Goal: Check status: Check status

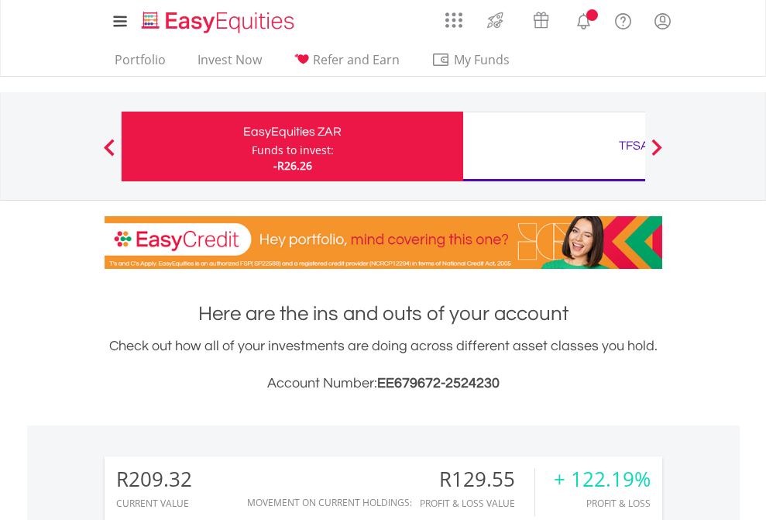
scroll to position [149, 243]
click at [252, 146] on div "Funds to invest:" at bounding box center [293, 150] width 82 height 15
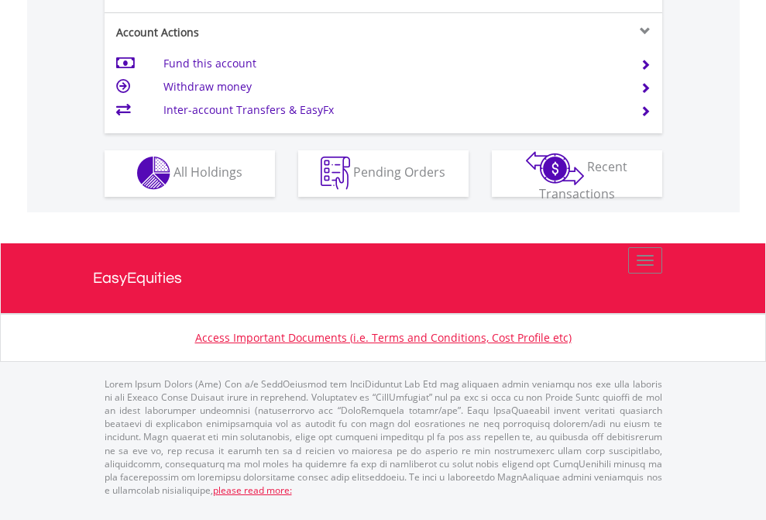
scroll to position [1448, 0]
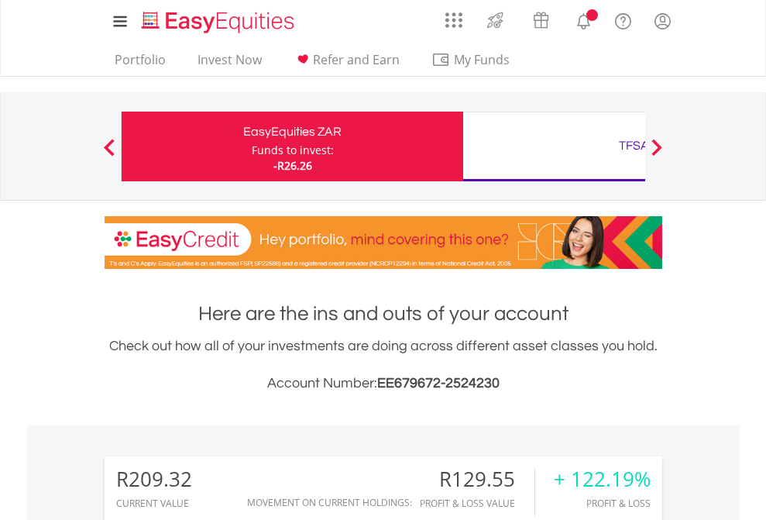
scroll to position [1156, 0]
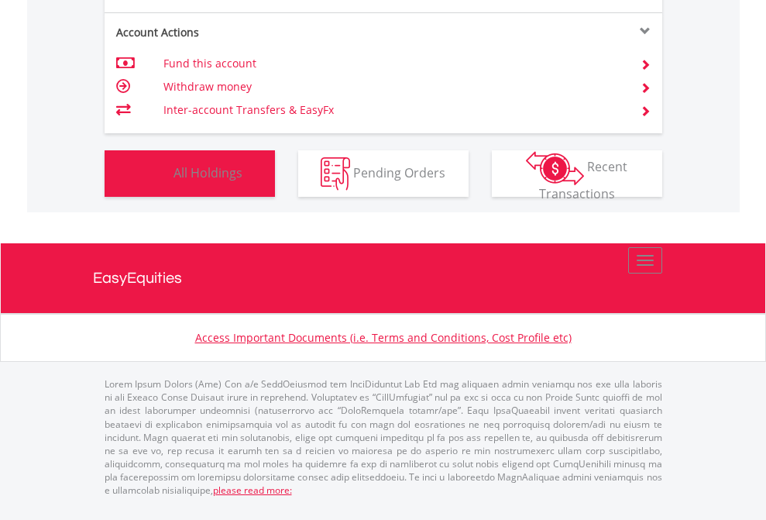
click at [173, 180] on span "All Holdings" at bounding box center [207, 171] width 69 height 17
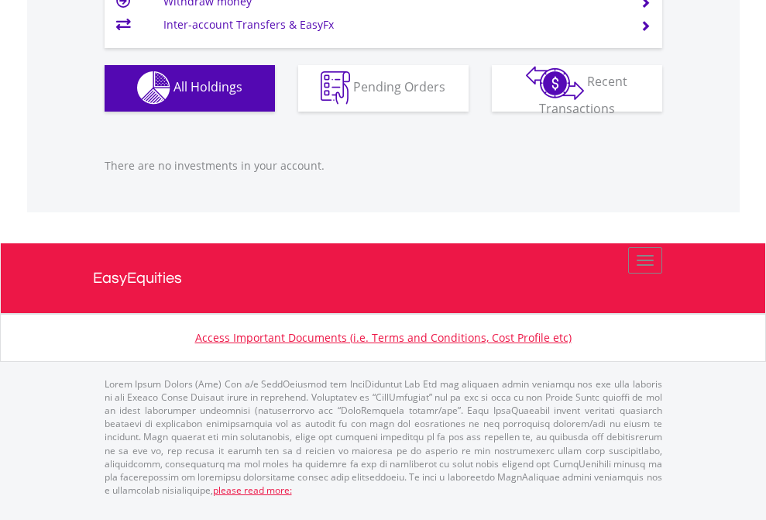
scroll to position [149, 243]
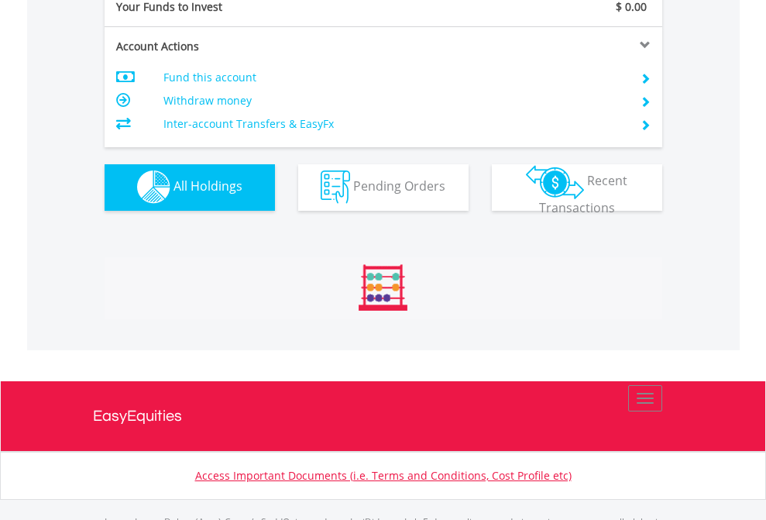
scroll to position [1534, 0]
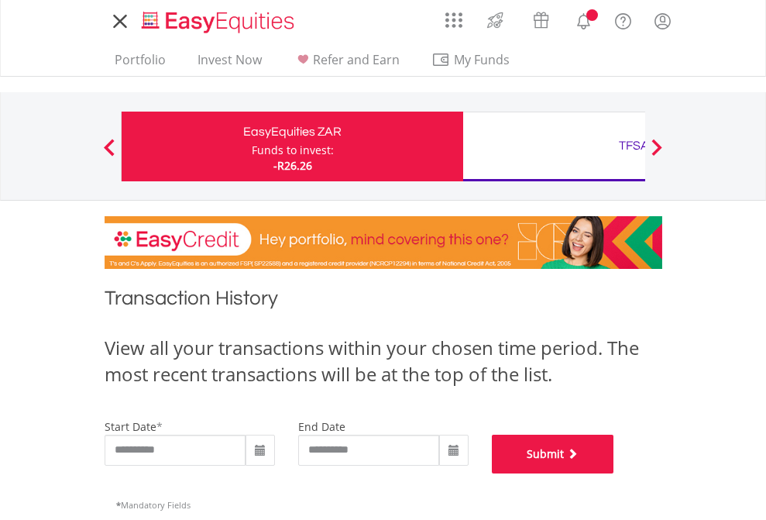
click at [614, 473] on button "Submit" at bounding box center [553, 454] width 122 height 39
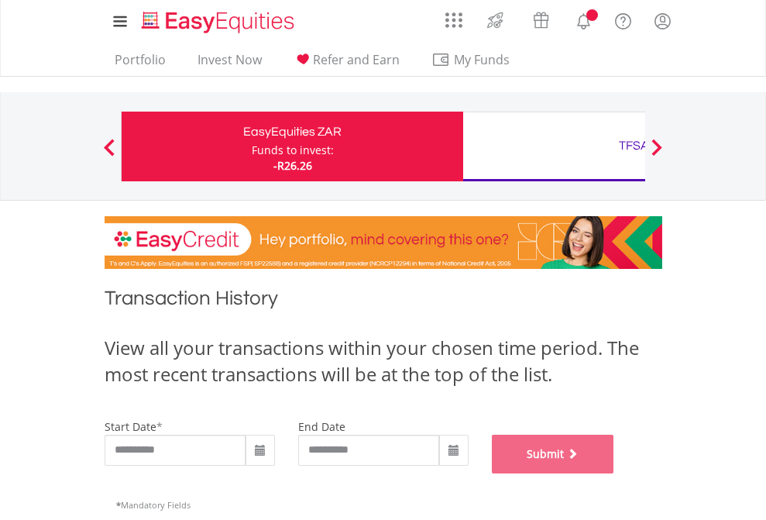
scroll to position [628, 0]
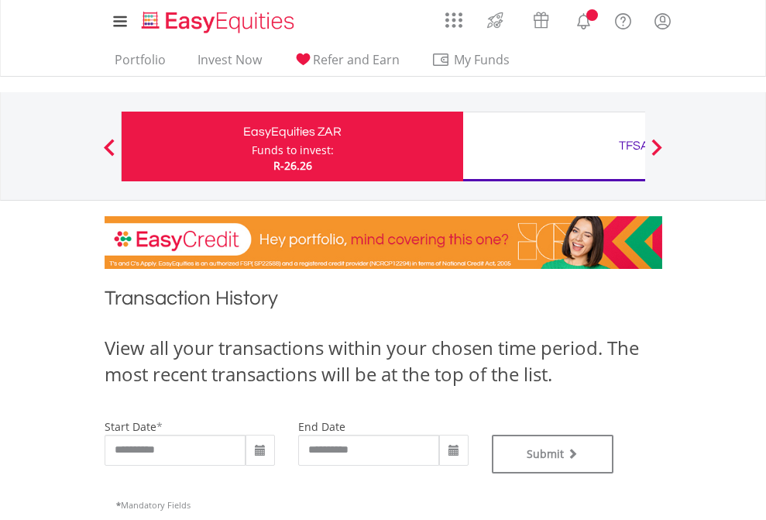
click at [554, 146] on div "TFSA" at bounding box center [633, 146] width 323 height 22
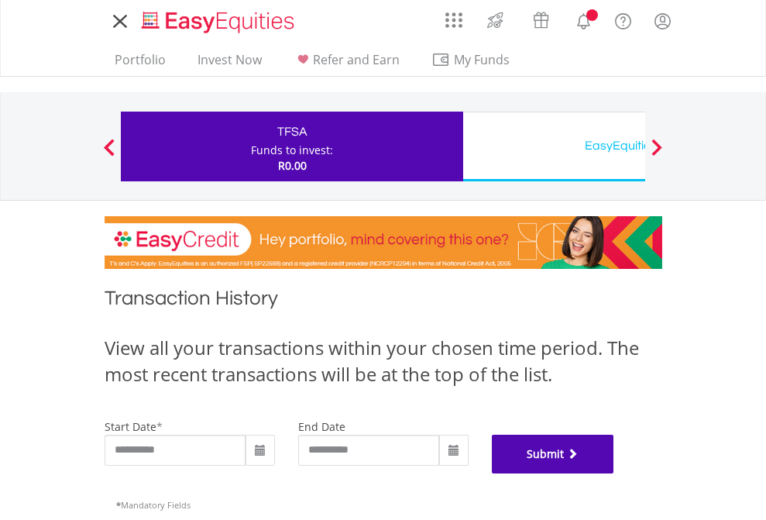
click at [614, 473] on button "Submit" at bounding box center [553, 454] width 122 height 39
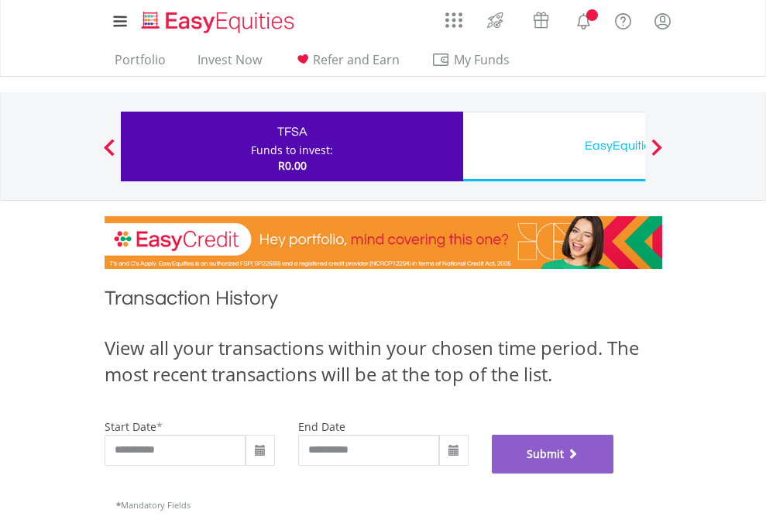
scroll to position [628, 0]
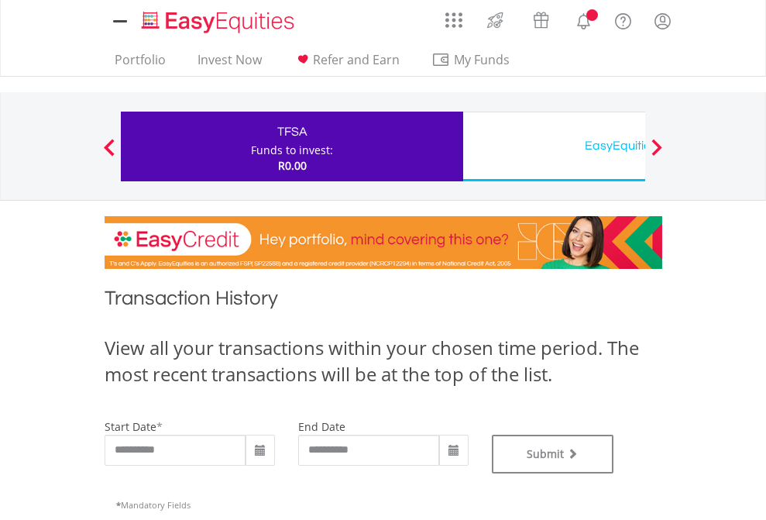
click at [554, 146] on div "EasyEquities USD" at bounding box center [633, 146] width 323 height 22
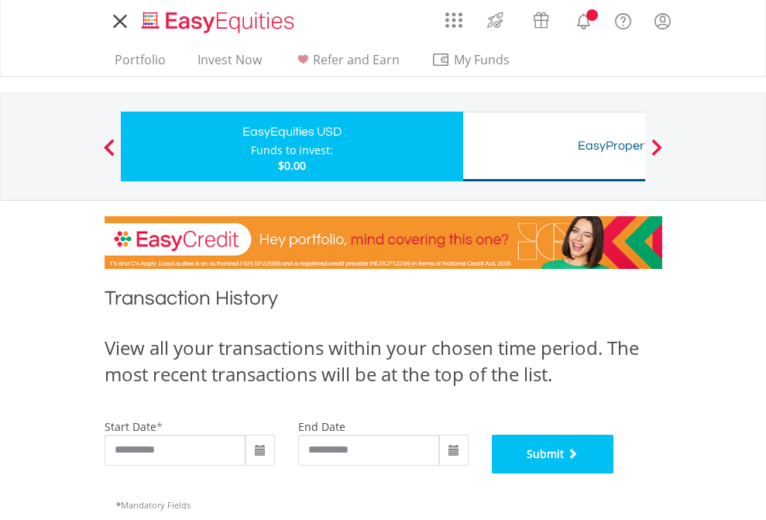
click at [614, 473] on button "Submit" at bounding box center [553, 454] width 122 height 39
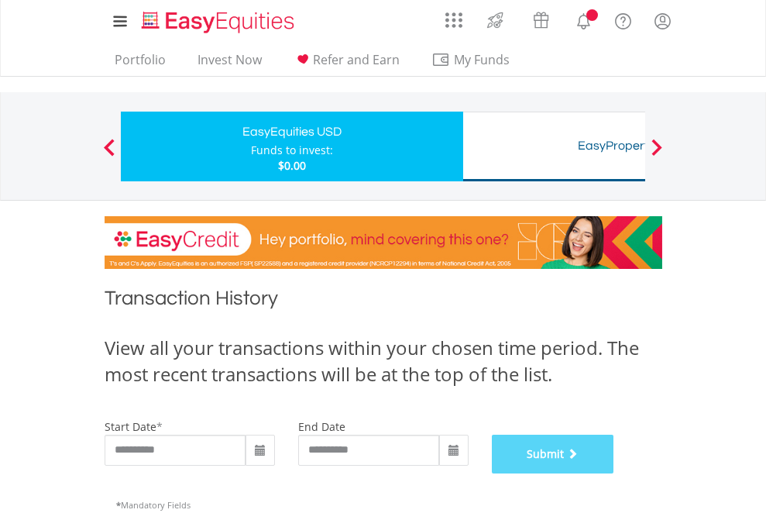
scroll to position [628, 0]
